Goal: Task Accomplishment & Management: Use online tool/utility

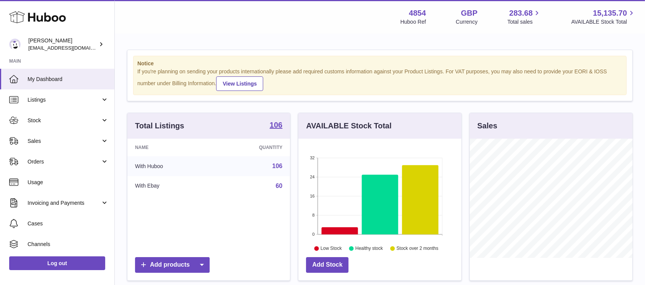
scroll to position [119, 163]
click at [93, 135] on link "Sales" at bounding box center [57, 141] width 114 height 21
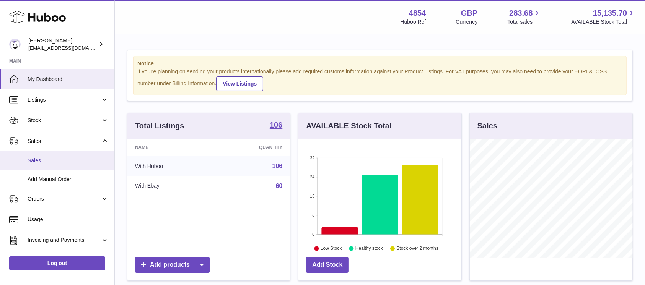
click at [72, 164] on span "Sales" at bounding box center [68, 160] width 81 height 7
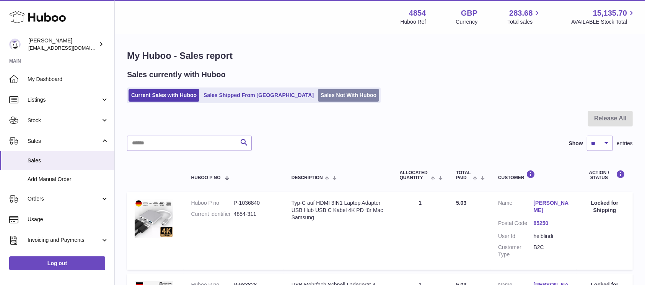
click at [318, 93] on link "Sales Not With Huboo" at bounding box center [348, 95] width 61 height 13
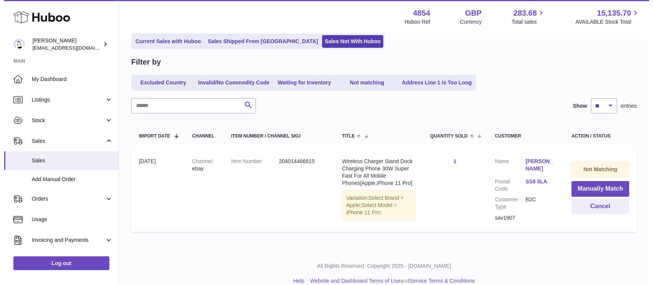
scroll to position [64, 0]
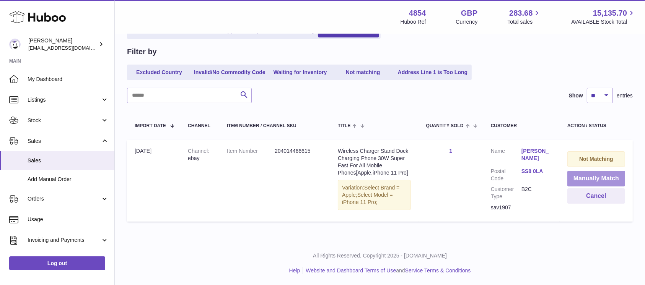
click at [577, 177] on button "Manually Match" at bounding box center [596, 179] width 58 height 16
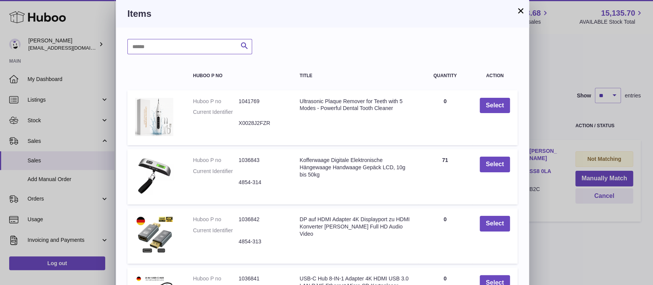
click at [166, 52] on input "text" at bounding box center [189, 46] width 125 height 15
type input "*****"
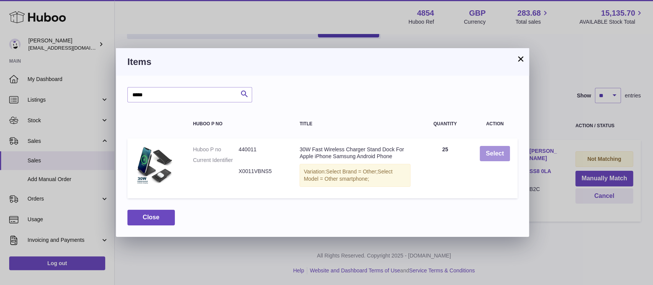
click at [501, 154] on button "Select" at bounding box center [495, 154] width 30 height 16
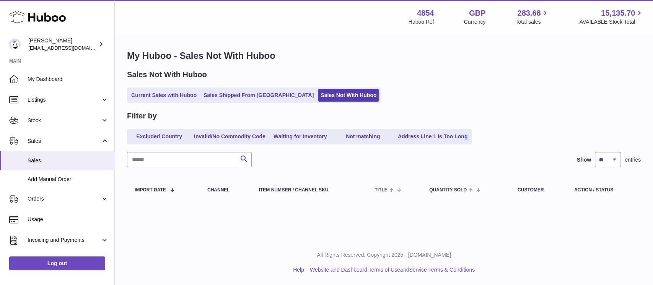
scroll to position [0, 0]
click at [192, 98] on link "Current Sales with Huboo" at bounding box center [164, 95] width 71 height 13
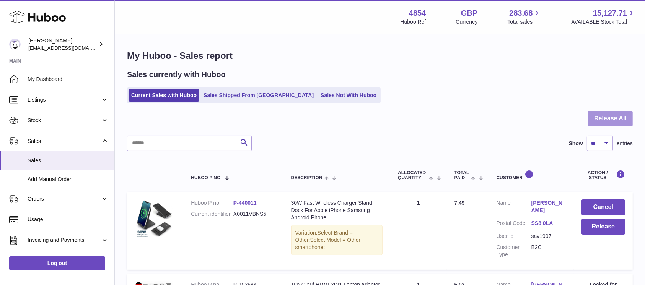
click at [596, 118] on button "Release All" at bounding box center [610, 119] width 45 height 16
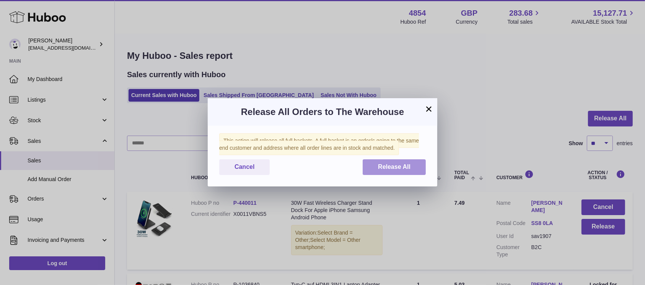
click at [393, 165] on span "Release All" at bounding box center [394, 167] width 33 height 7
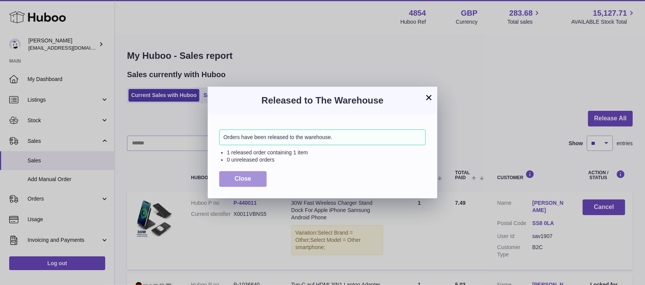
click at [238, 176] on span "Close" at bounding box center [243, 179] width 17 height 7
